Goal: Task Accomplishment & Management: Use online tool/utility

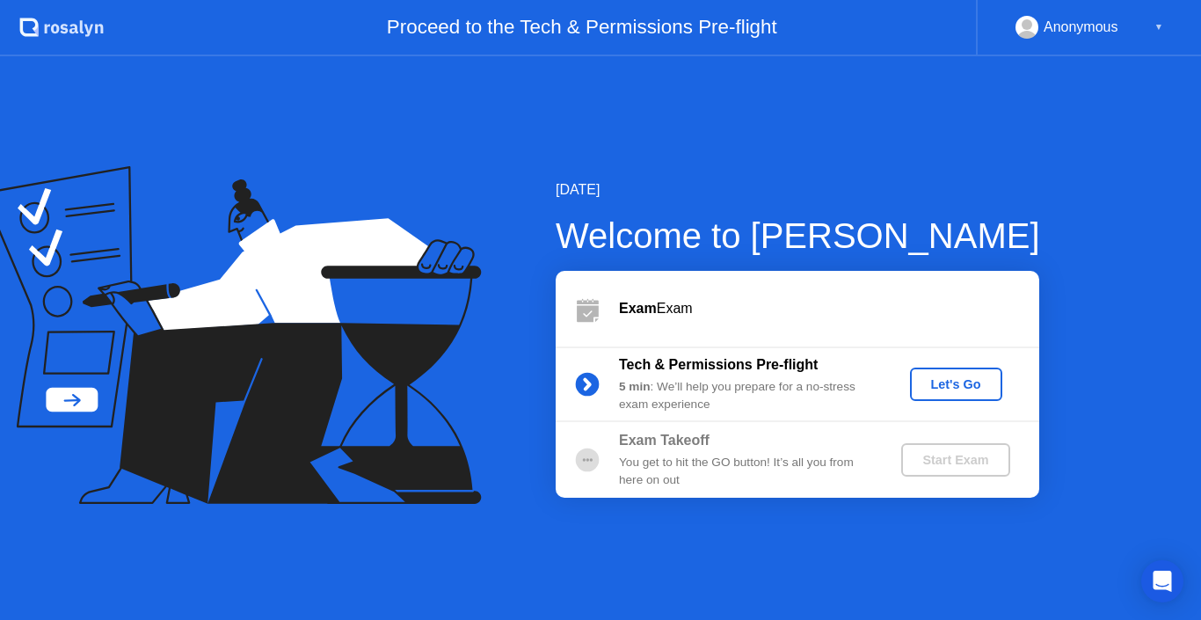
click at [944, 380] on div "Let's Go" at bounding box center [956, 384] width 78 height 14
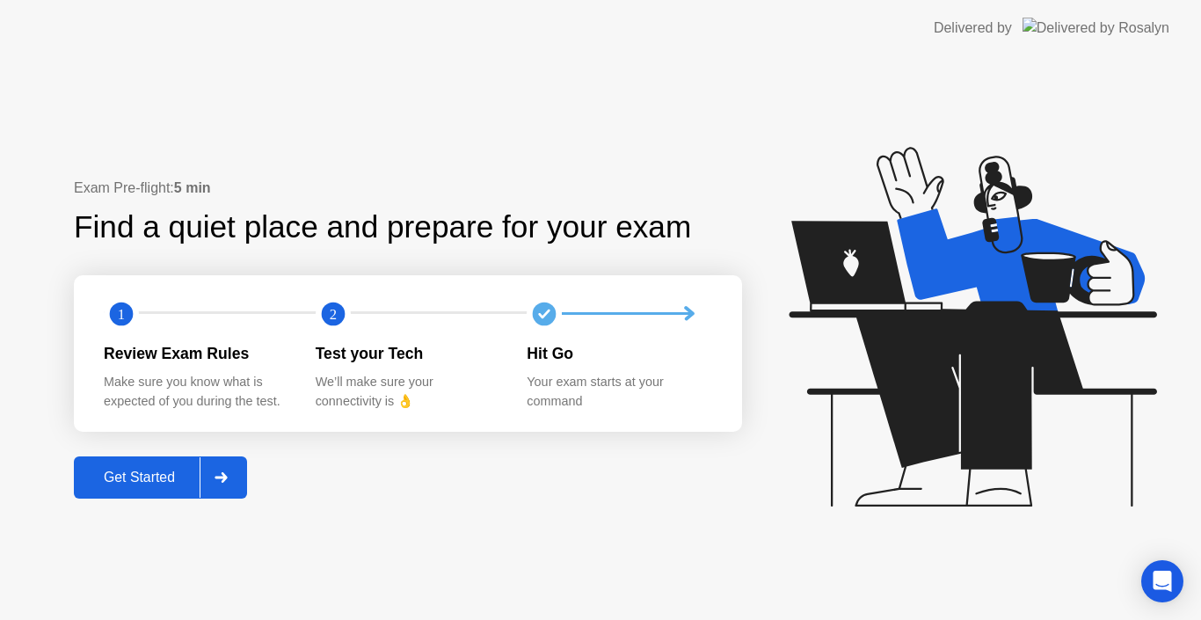
click at [143, 476] on div "Get Started" at bounding box center [139, 478] width 120 height 16
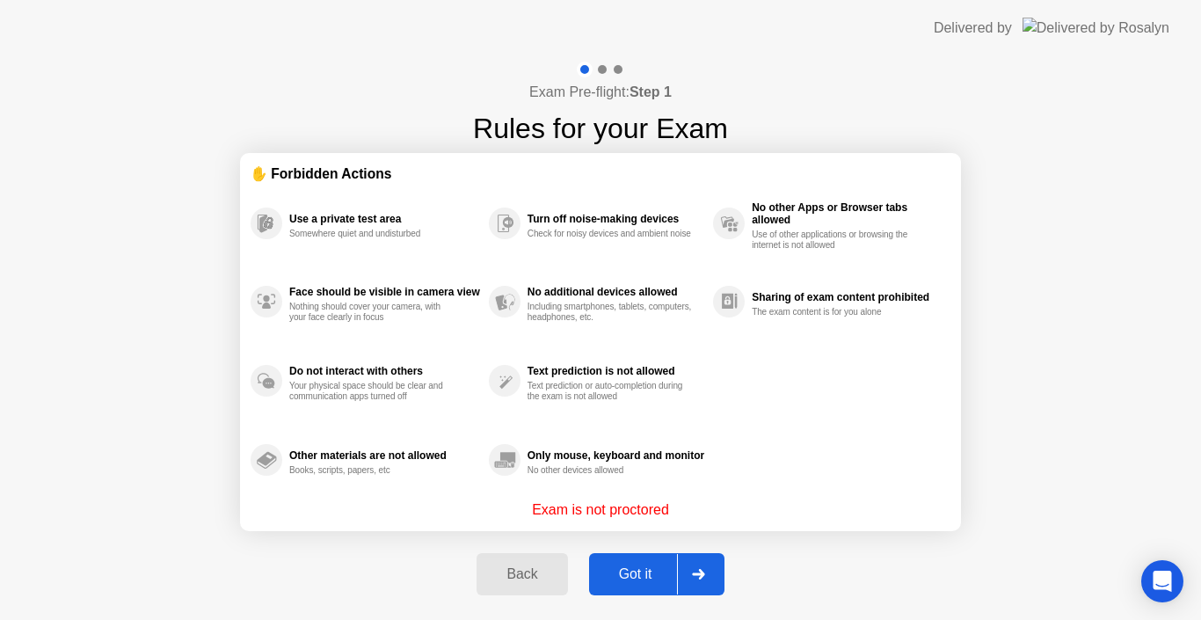
click at [620, 578] on div "Got it" at bounding box center [635, 574] width 83 height 16
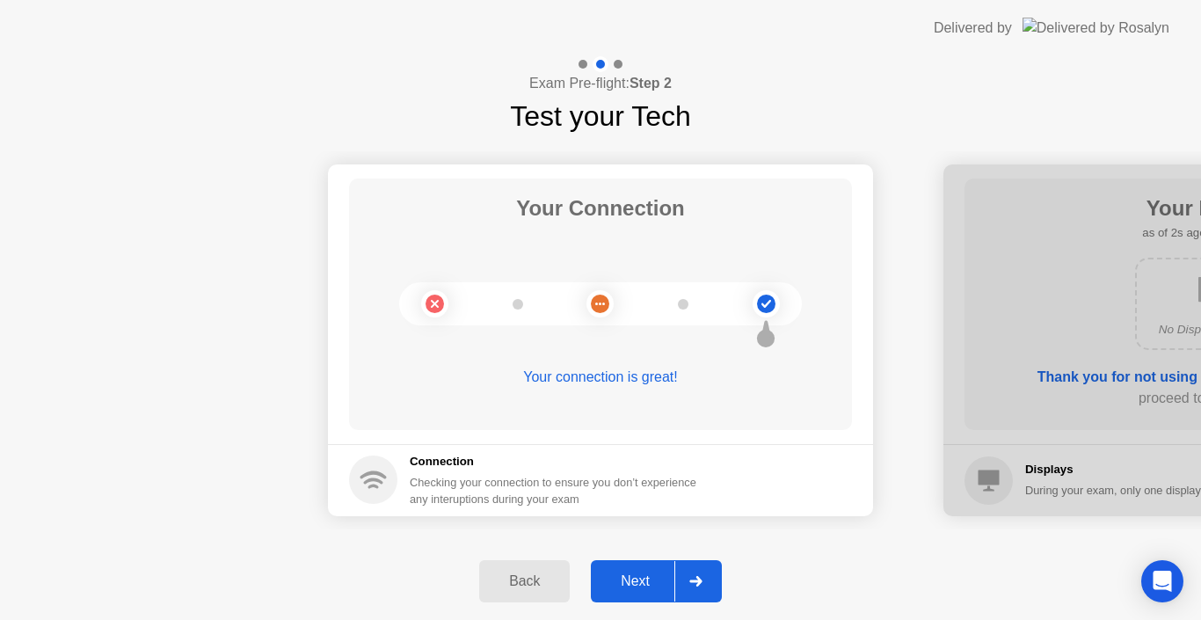
click at [644, 570] on button "Next" at bounding box center [656, 581] width 131 height 42
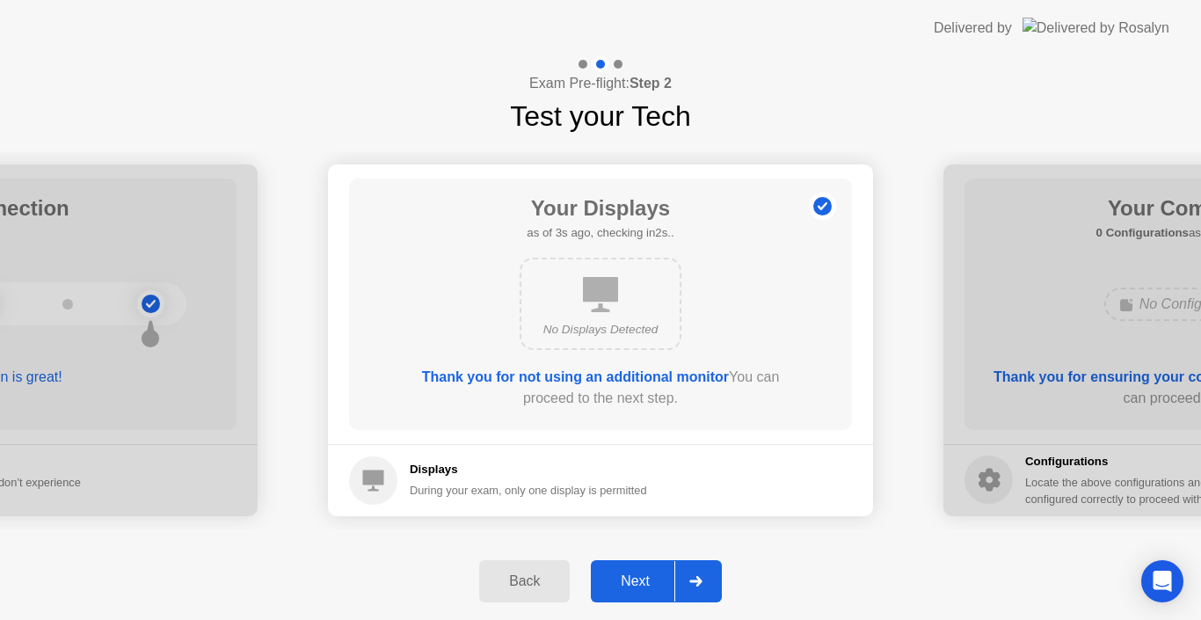
click at [644, 570] on button "Next" at bounding box center [656, 581] width 131 height 42
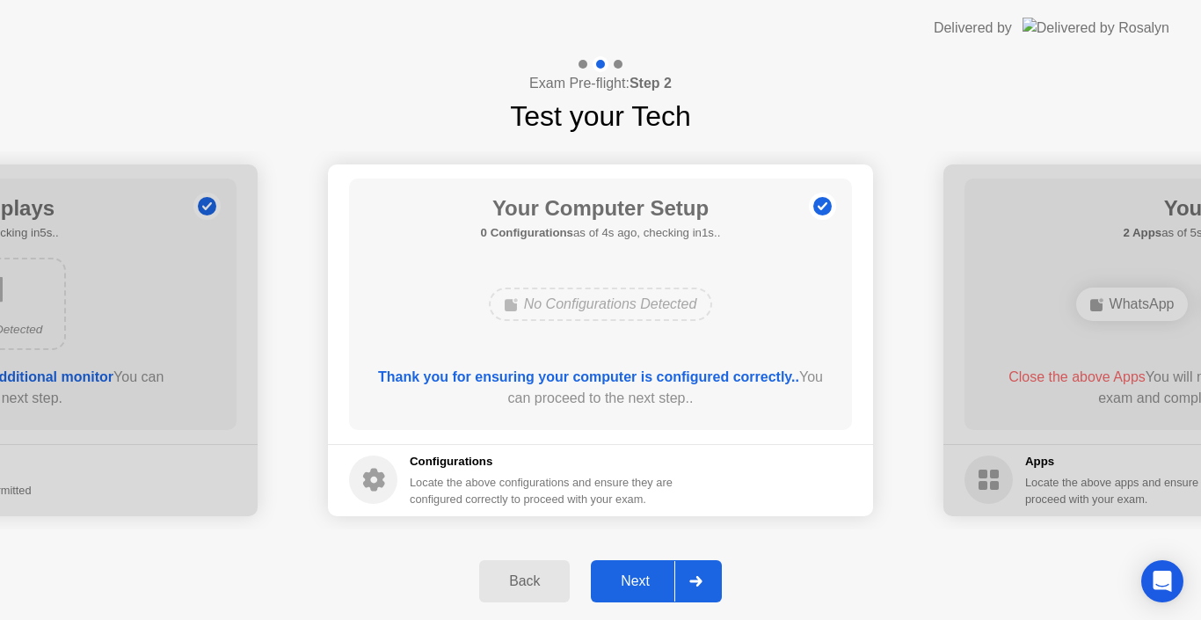
click at [644, 570] on button "Next" at bounding box center [656, 581] width 131 height 42
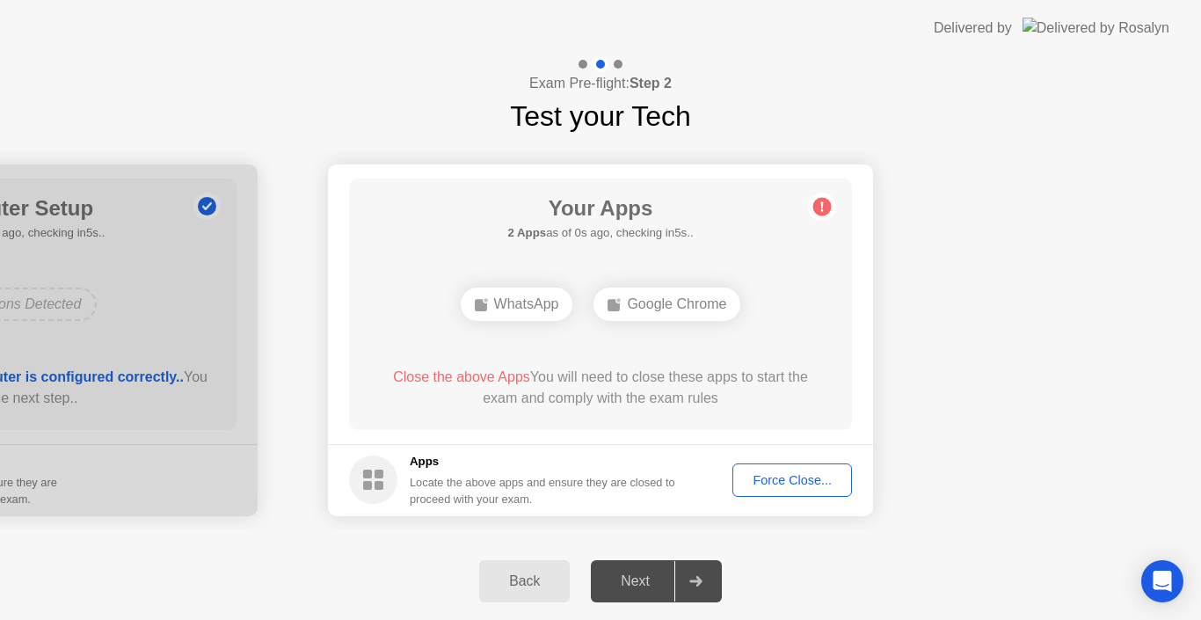
click at [773, 476] on div "Force Close..." at bounding box center [792, 480] width 107 height 14
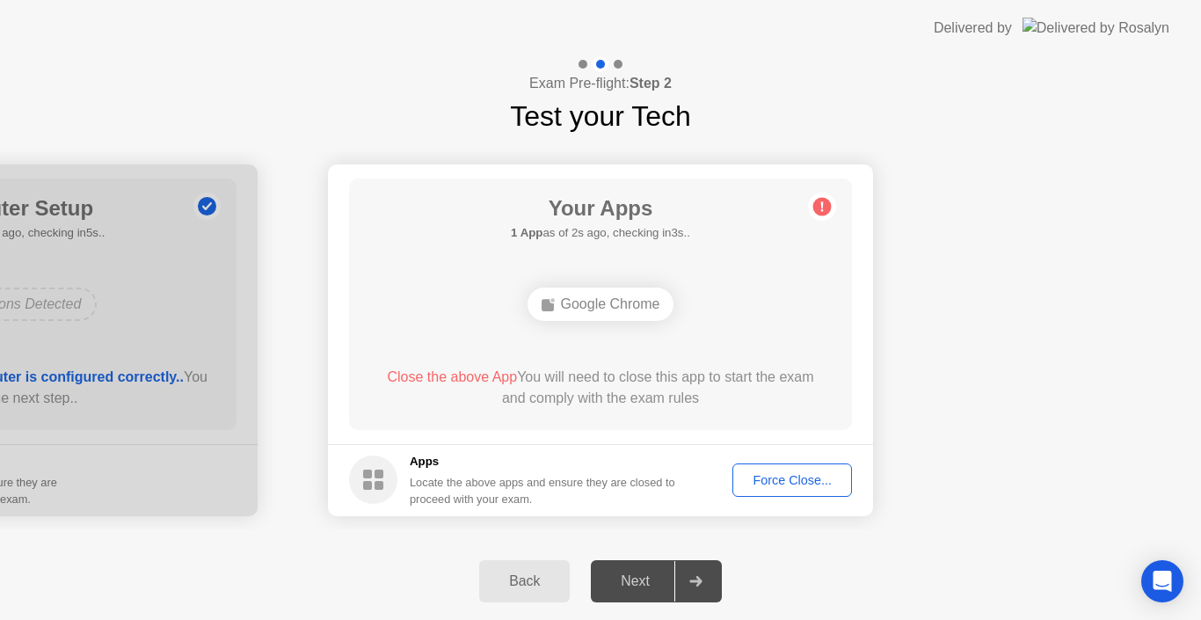
click at [781, 479] on div "Force Close..." at bounding box center [792, 480] width 107 height 14
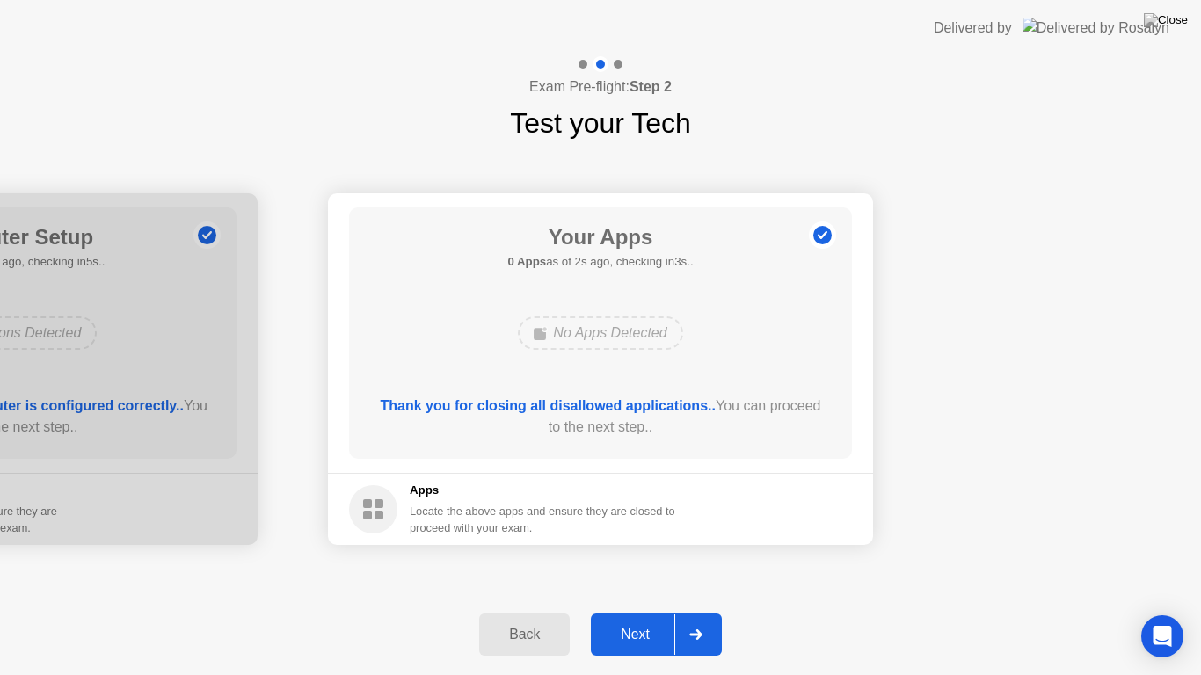
click at [640, 619] on div "Next" at bounding box center [635, 635] width 78 height 16
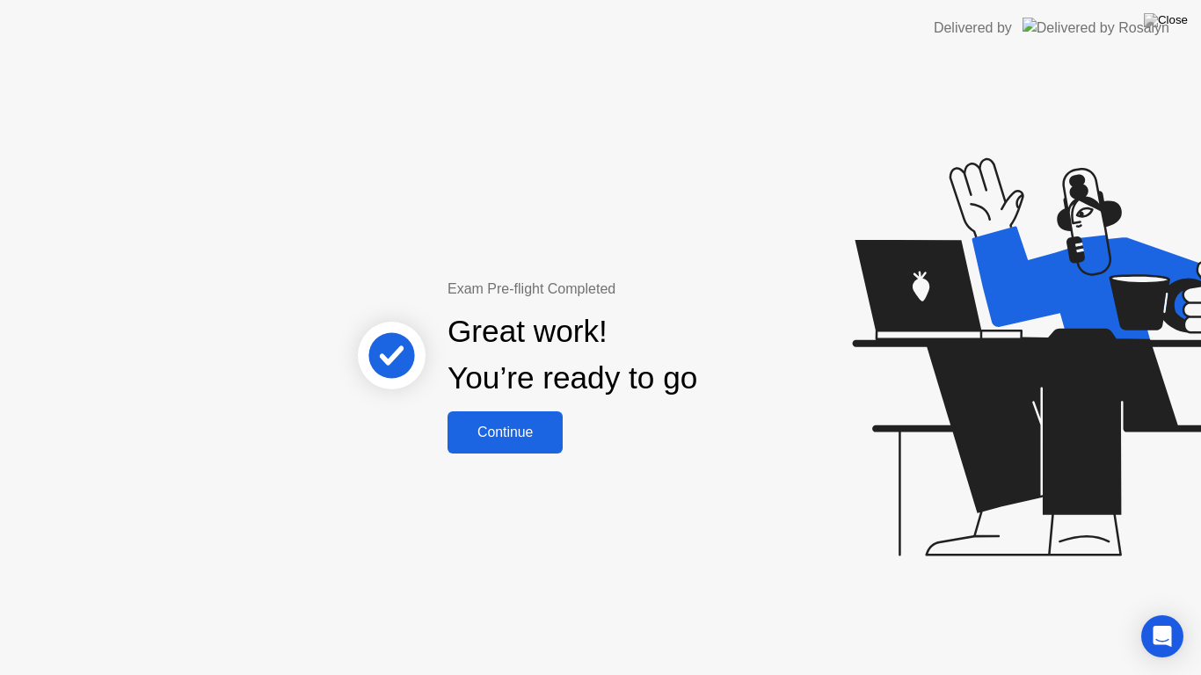
click at [522, 419] on button "Continue" at bounding box center [505, 433] width 115 height 42
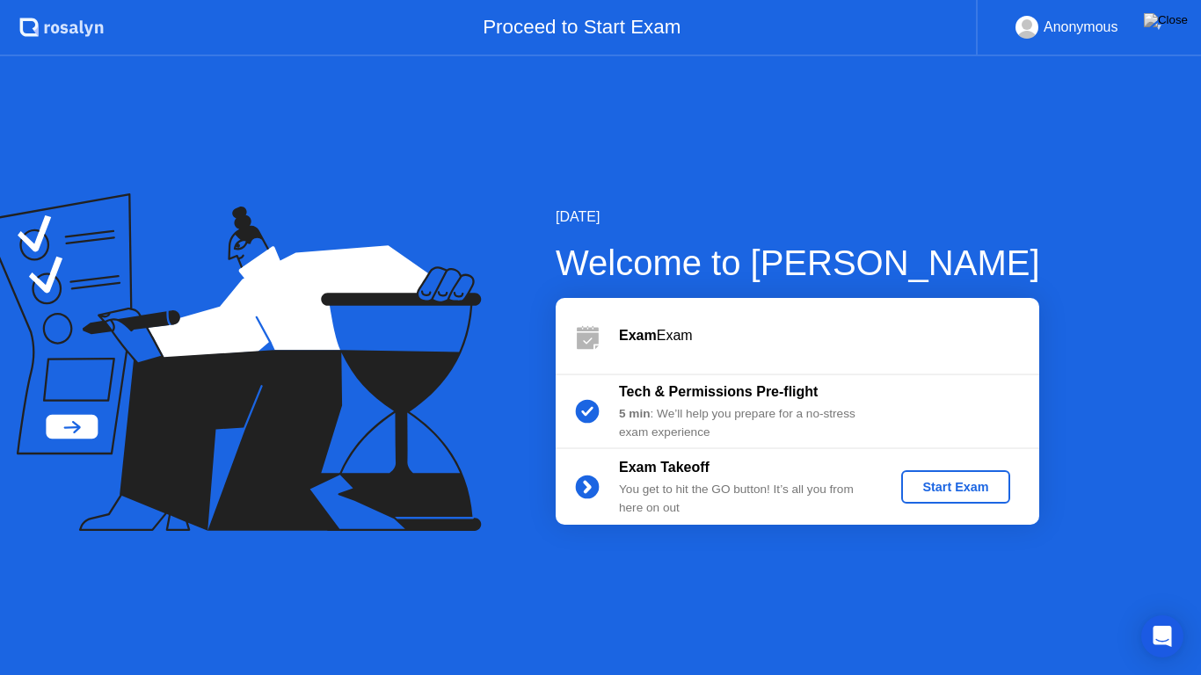
click at [965, 475] on button "Start Exam" at bounding box center [955, 486] width 108 height 33
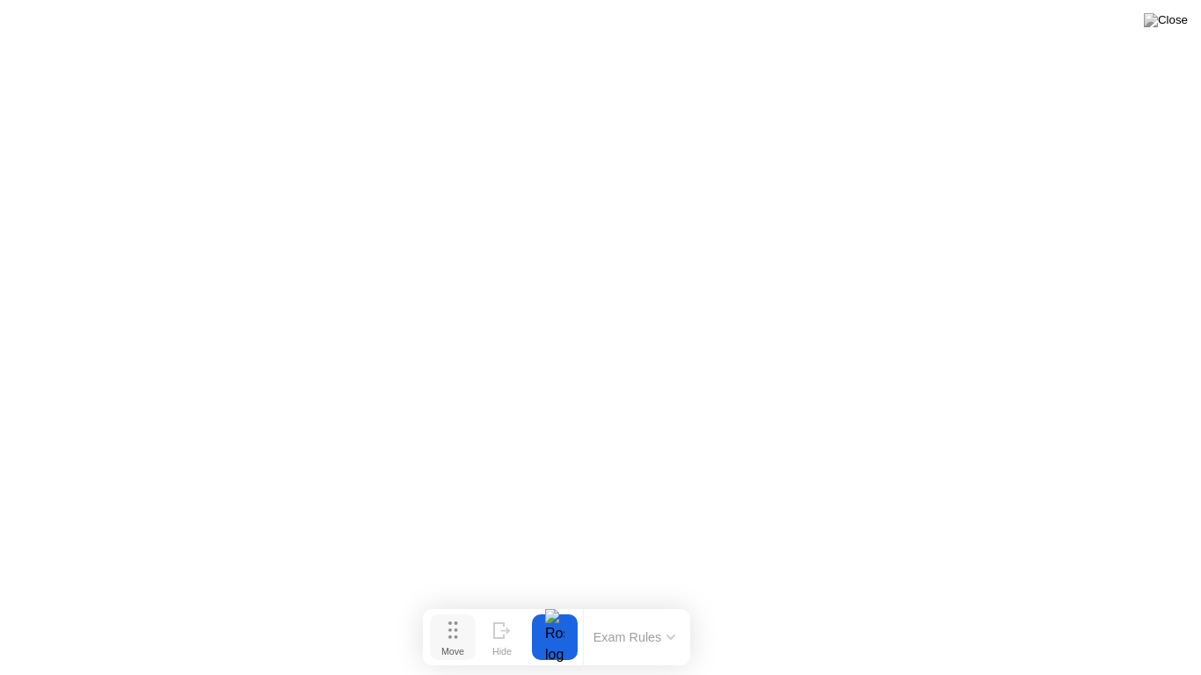
drag, startPoint x: 499, startPoint y: 650, endPoint x: 274, endPoint y: 639, distance: 224.5
click at [441, 619] on div "Move" at bounding box center [452, 651] width 23 height 11
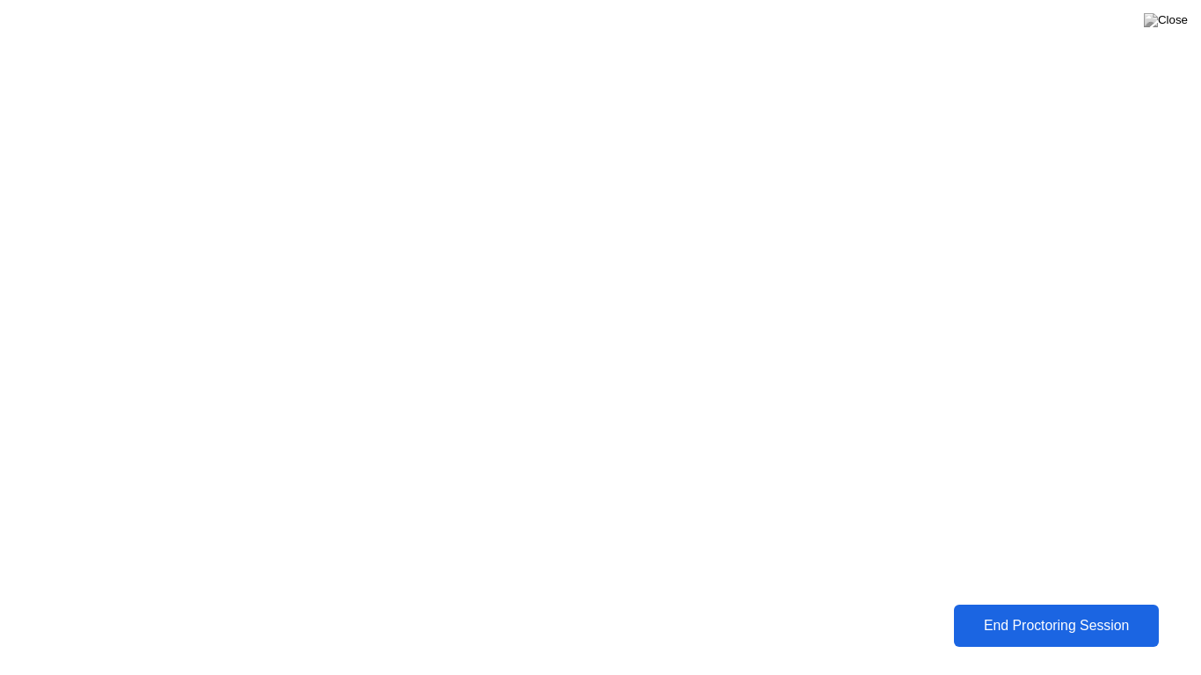
click at [1028, 619] on div "End Proctoring Session" at bounding box center [1057, 626] width 196 height 16
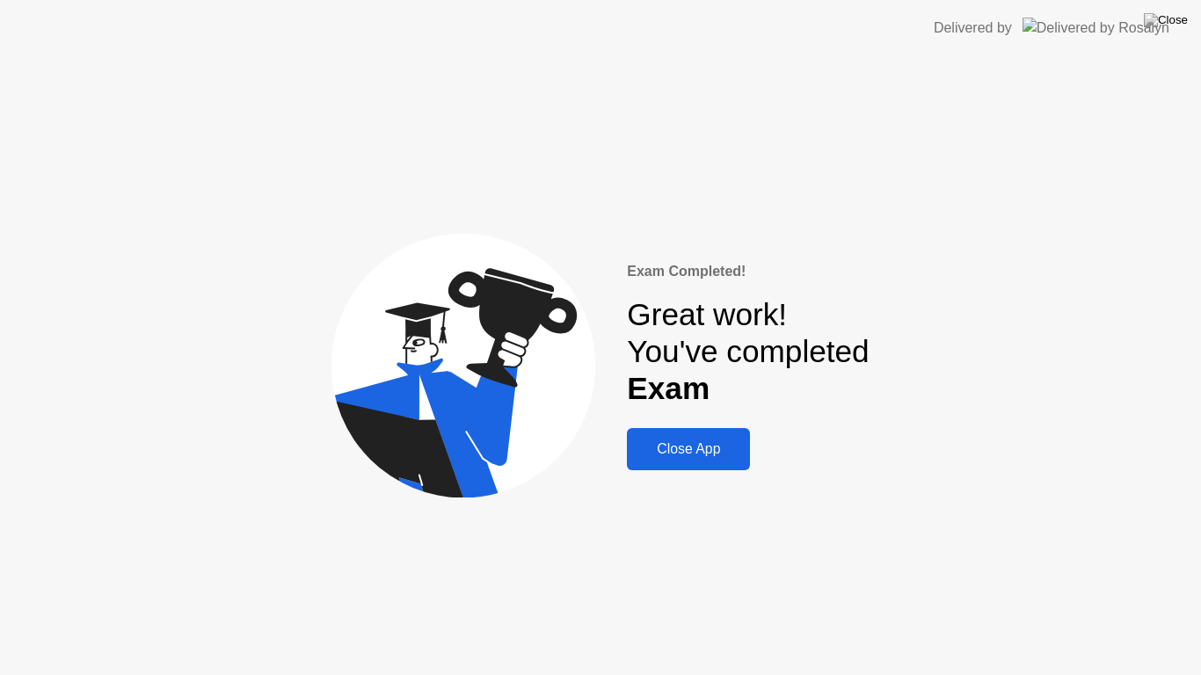
click at [699, 449] on div "Close App" at bounding box center [688, 449] width 113 height 16
